Goal: Task Accomplishment & Management: Manage account settings

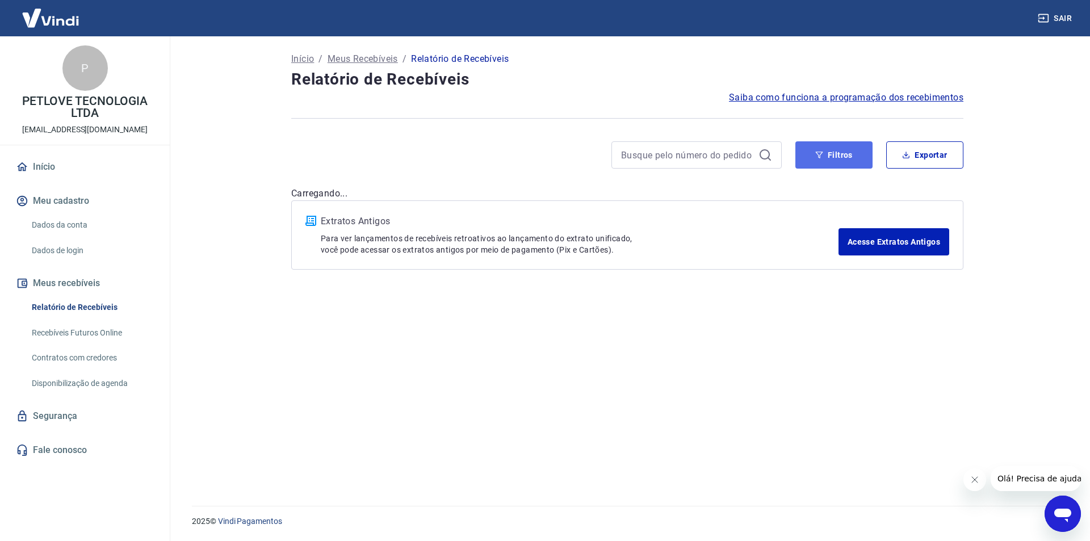
click at [828, 144] on button "Filtros" at bounding box center [834, 154] width 77 height 27
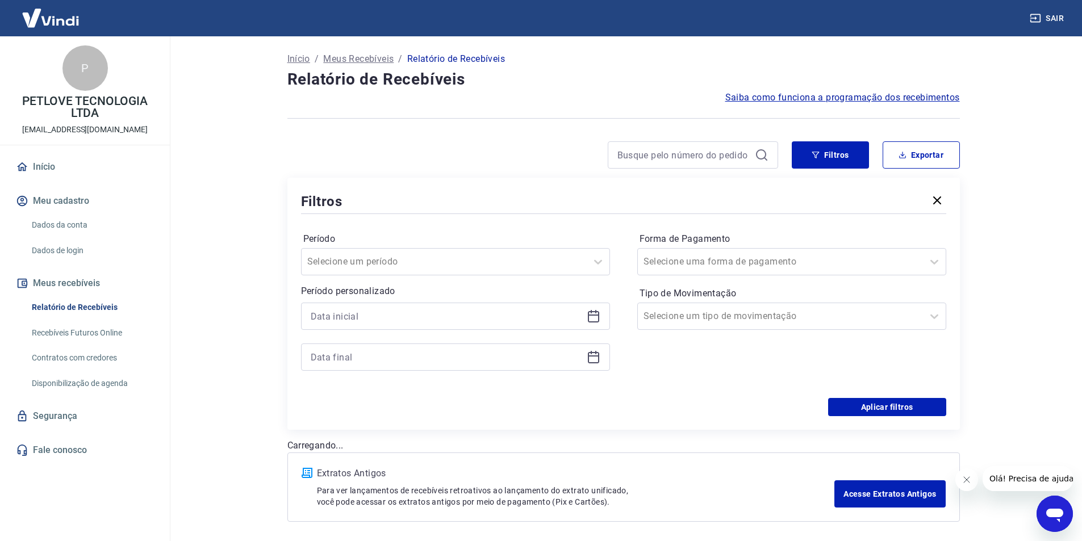
click at [593, 318] on icon at bounding box center [594, 317] width 14 height 14
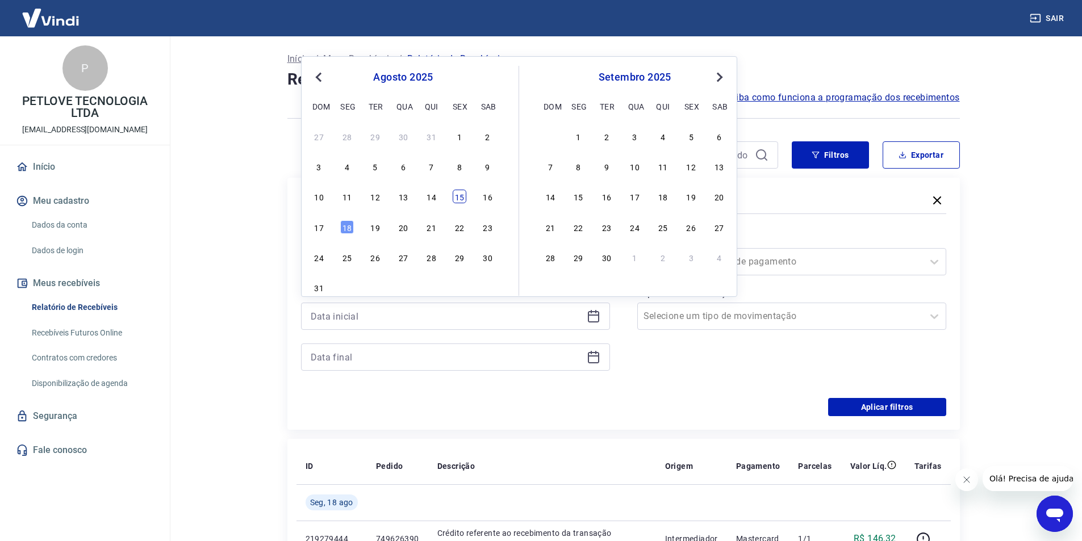
click at [458, 197] on div "15" at bounding box center [460, 197] width 14 height 14
type input "[DATE]"
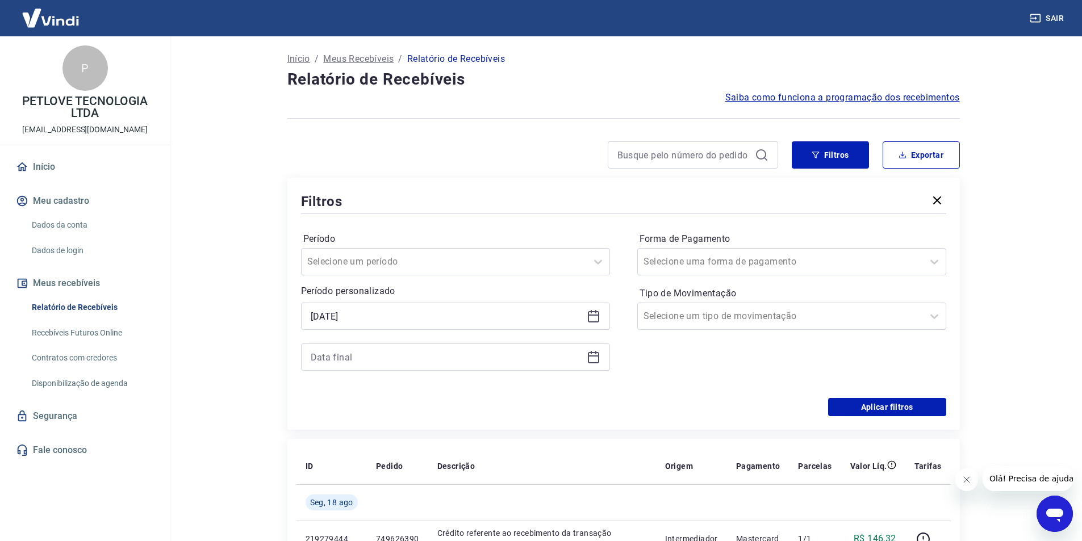
click at [597, 359] on icon at bounding box center [594, 357] width 14 height 14
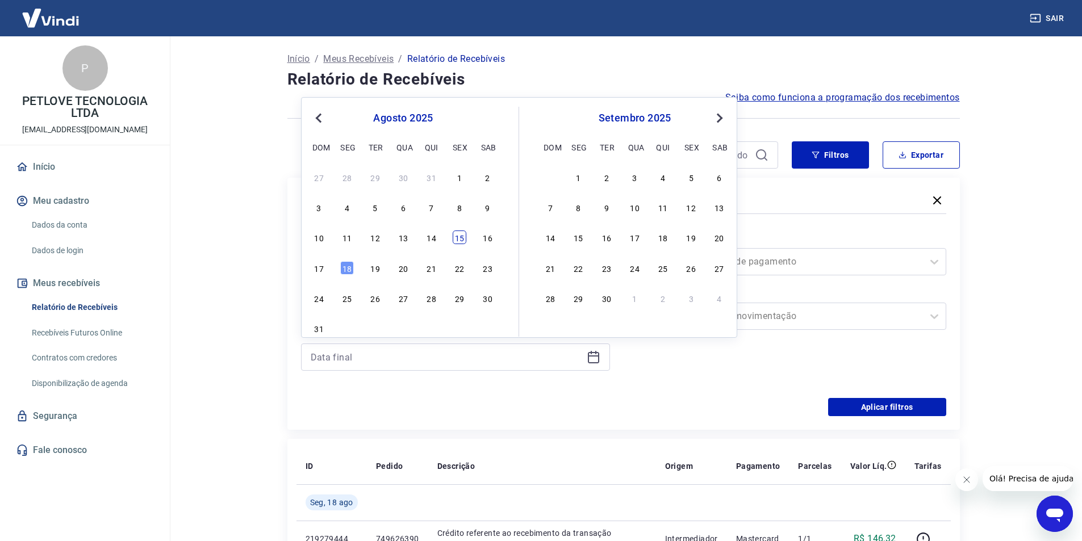
click at [460, 236] on div "15" at bounding box center [460, 238] width 14 height 14
type input "[DATE]"
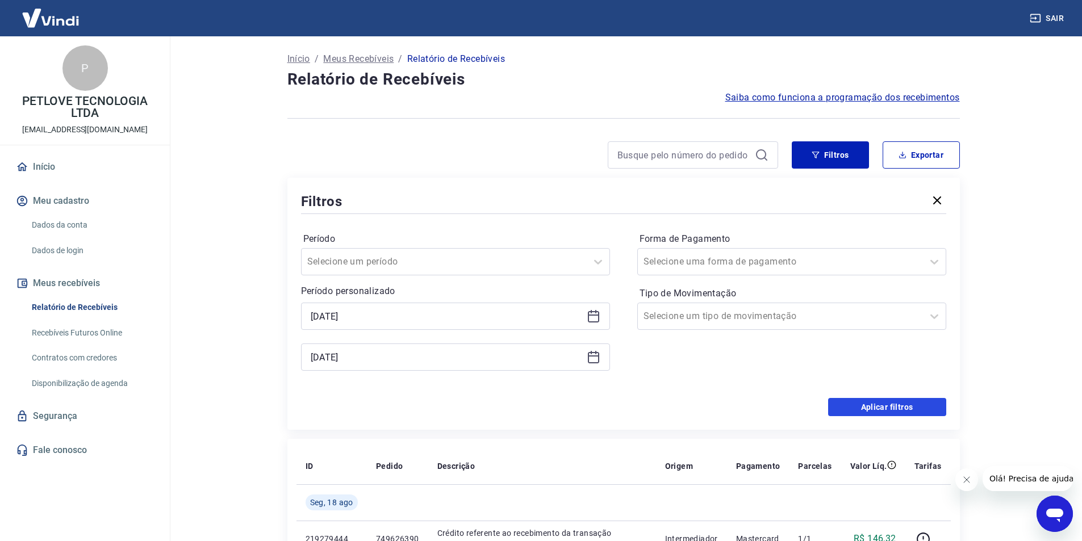
click at [873, 401] on button "Aplicar filtros" at bounding box center [887, 407] width 118 height 18
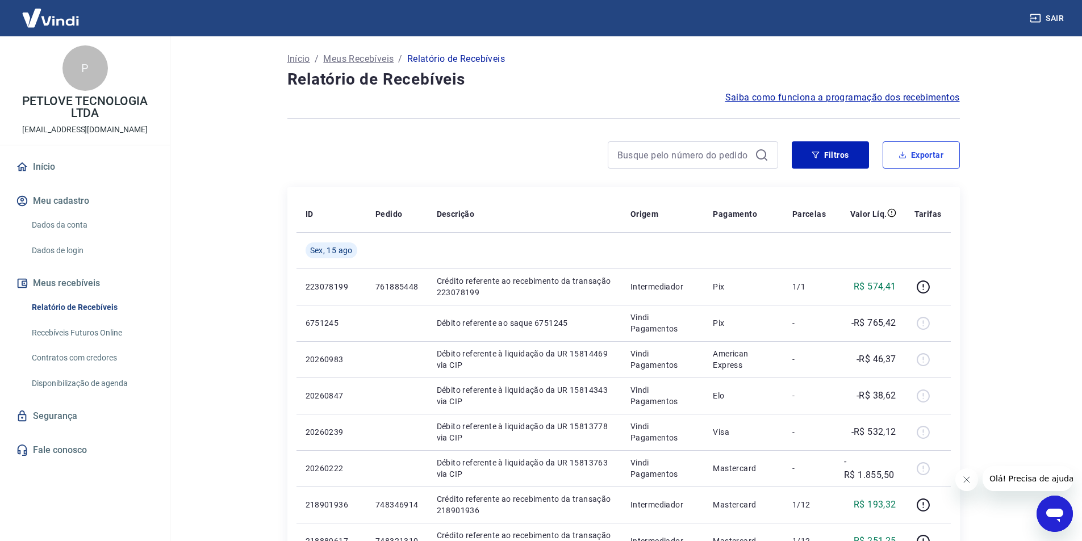
click at [921, 157] on button "Exportar" at bounding box center [921, 154] width 77 height 27
type input "[DATE]"
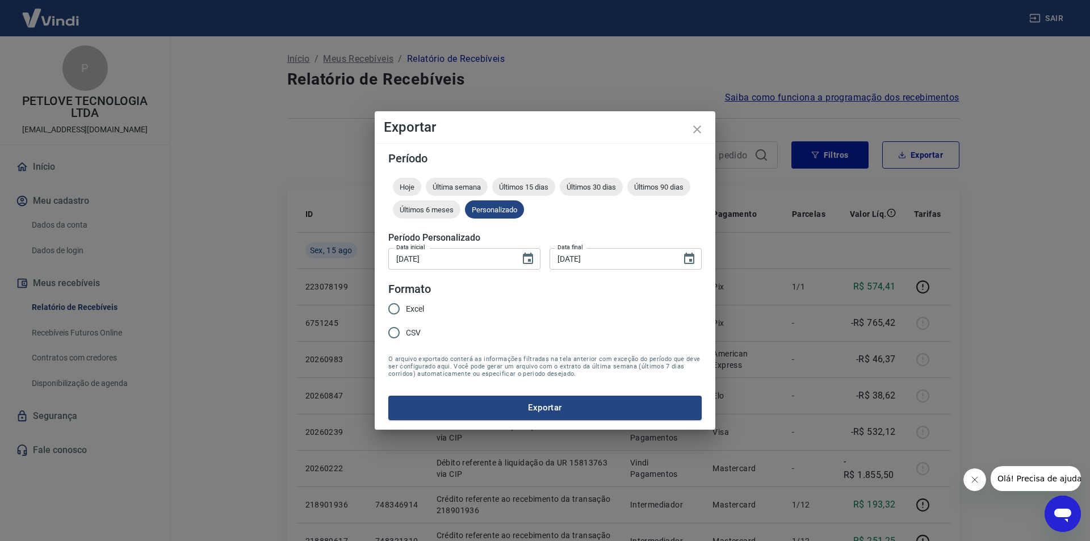
click at [411, 306] on span "Excel" at bounding box center [415, 309] width 18 height 12
click at [406, 306] on input "Excel" at bounding box center [394, 309] width 24 height 24
radio input "true"
click at [497, 401] on button "Exportar" at bounding box center [545, 408] width 314 height 24
